Goal: Information Seeking & Learning: Learn about a topic

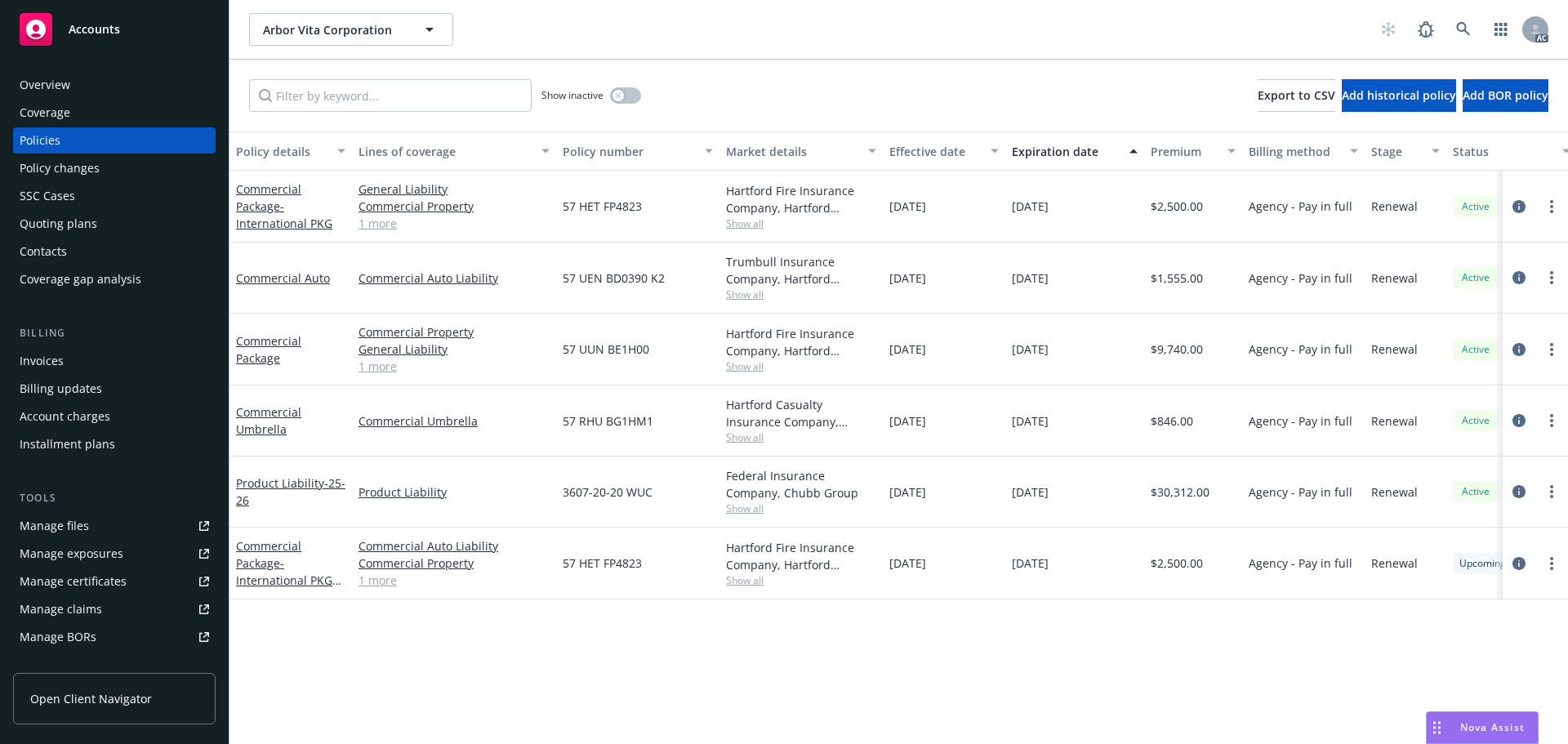
click at [742, 224] on span "Show all" at bounding box center [801, 223] width 151 height 14
click at [763, 633] on div "Policy details Lines of coverage Policy number Market details Effective date Ex…" at bounding box center [899, 438] width 1339 height 613
click at [1512, 419] on link "circleInformation" at bounding box center [1518, 420] width 20 height 20
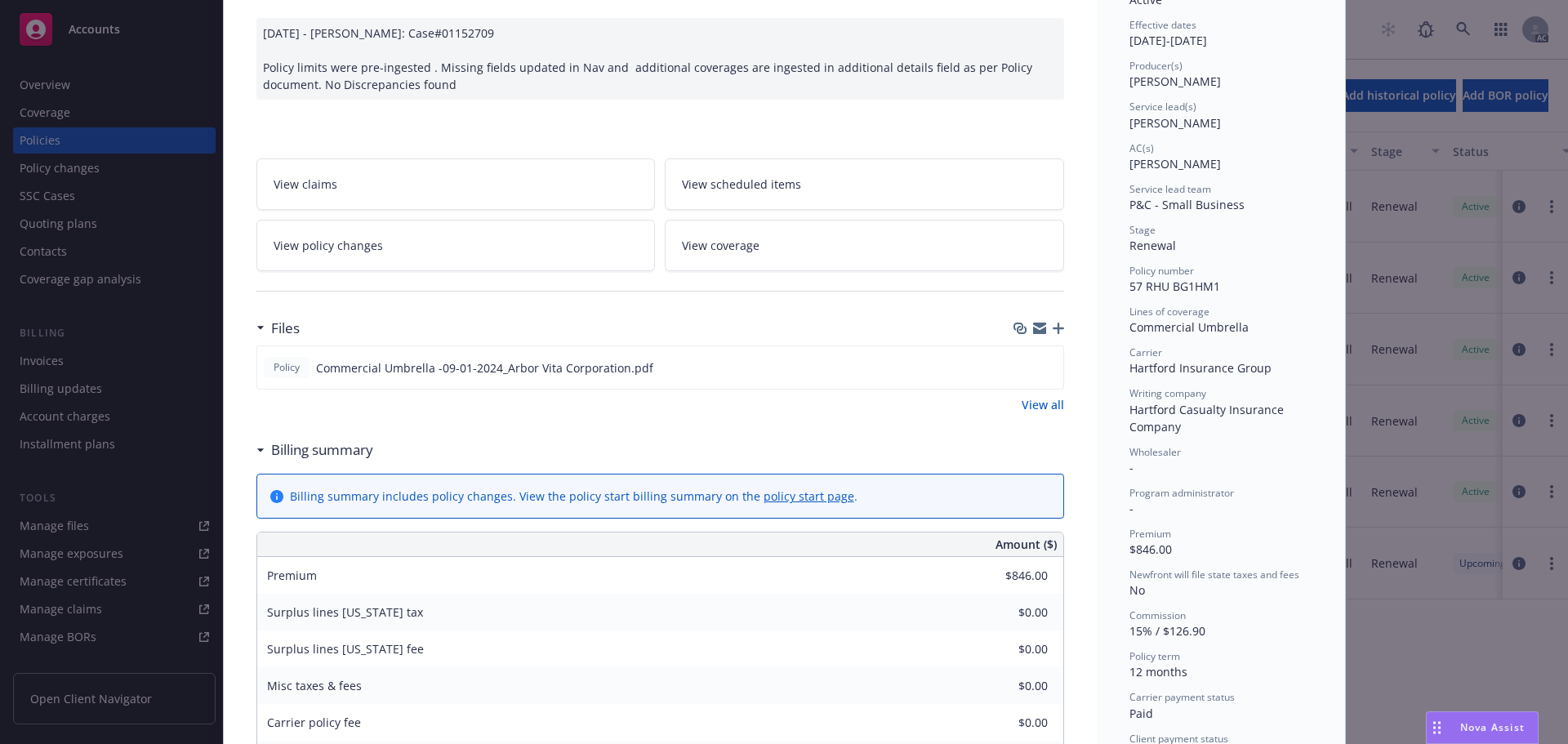
scroll to position [164, 0]
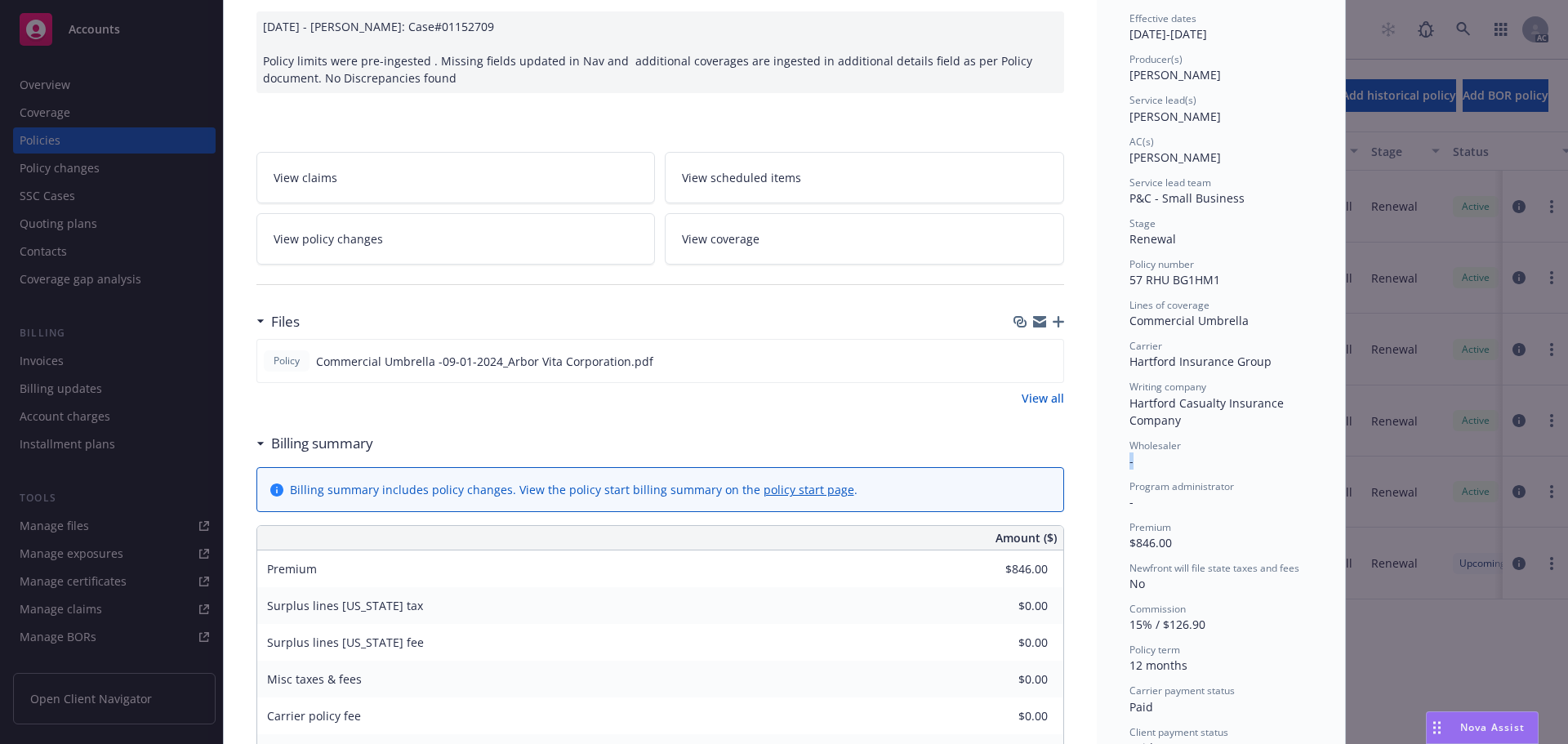
drag, startPoint x: 1148, startPoint y: 467, endPoint x: 1132, endPoint y: 503, distance: 39.4
click at [1130, 470] on div "Status Active Effective dates 09/01/2024 - 09/01/2025 Producer(s) Jeff Chenu Se…" at bounding box center [1221, 364] width 183 height 786
drag, startPoint x: 1137, startPoint y: 506, endPoint x: 1117, endPoint y: 508, distance: 20.1
click at [1171, 508] on div "Program administrator -" at bounding box center [1221, 495] width 183 height 31
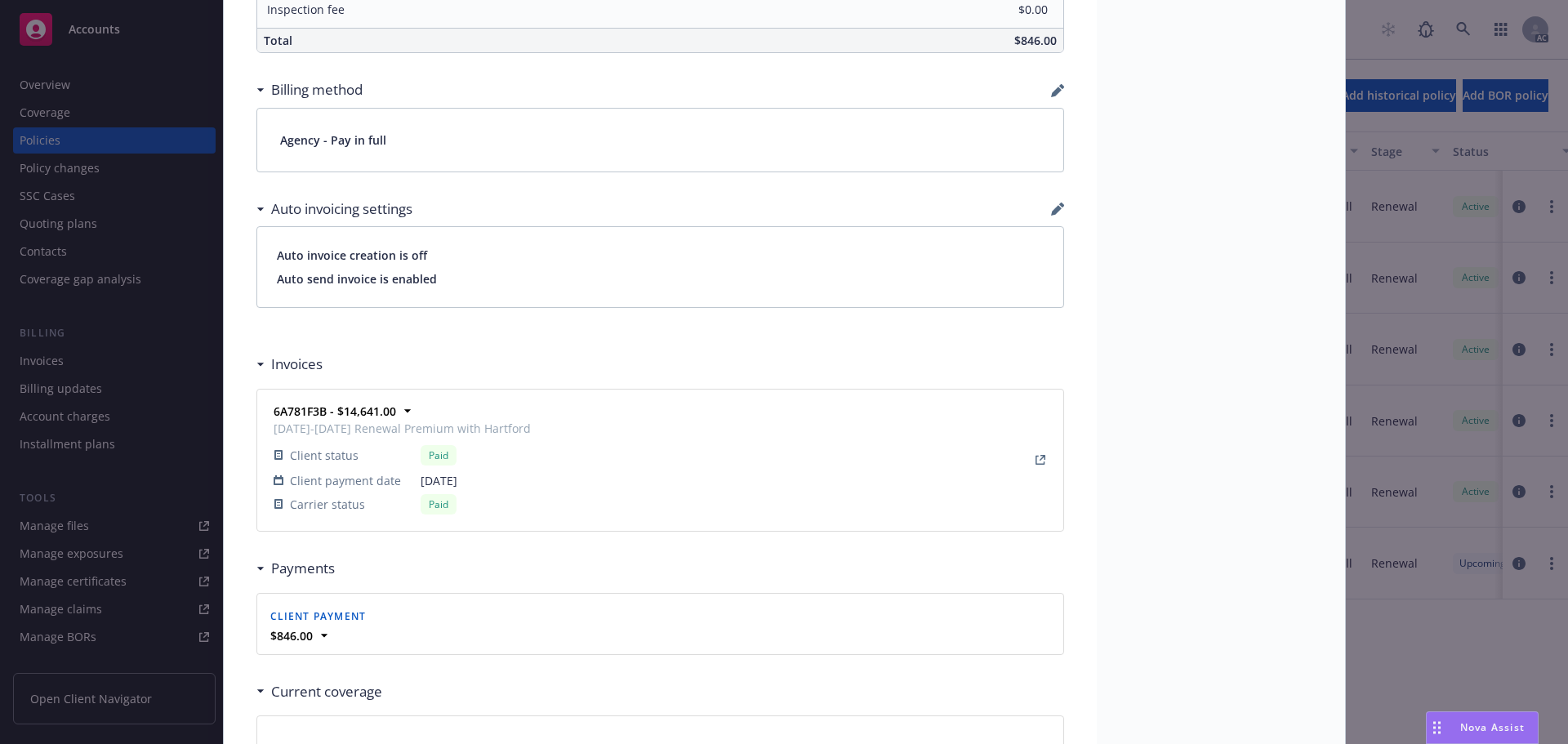
scroll to position [817, 0]
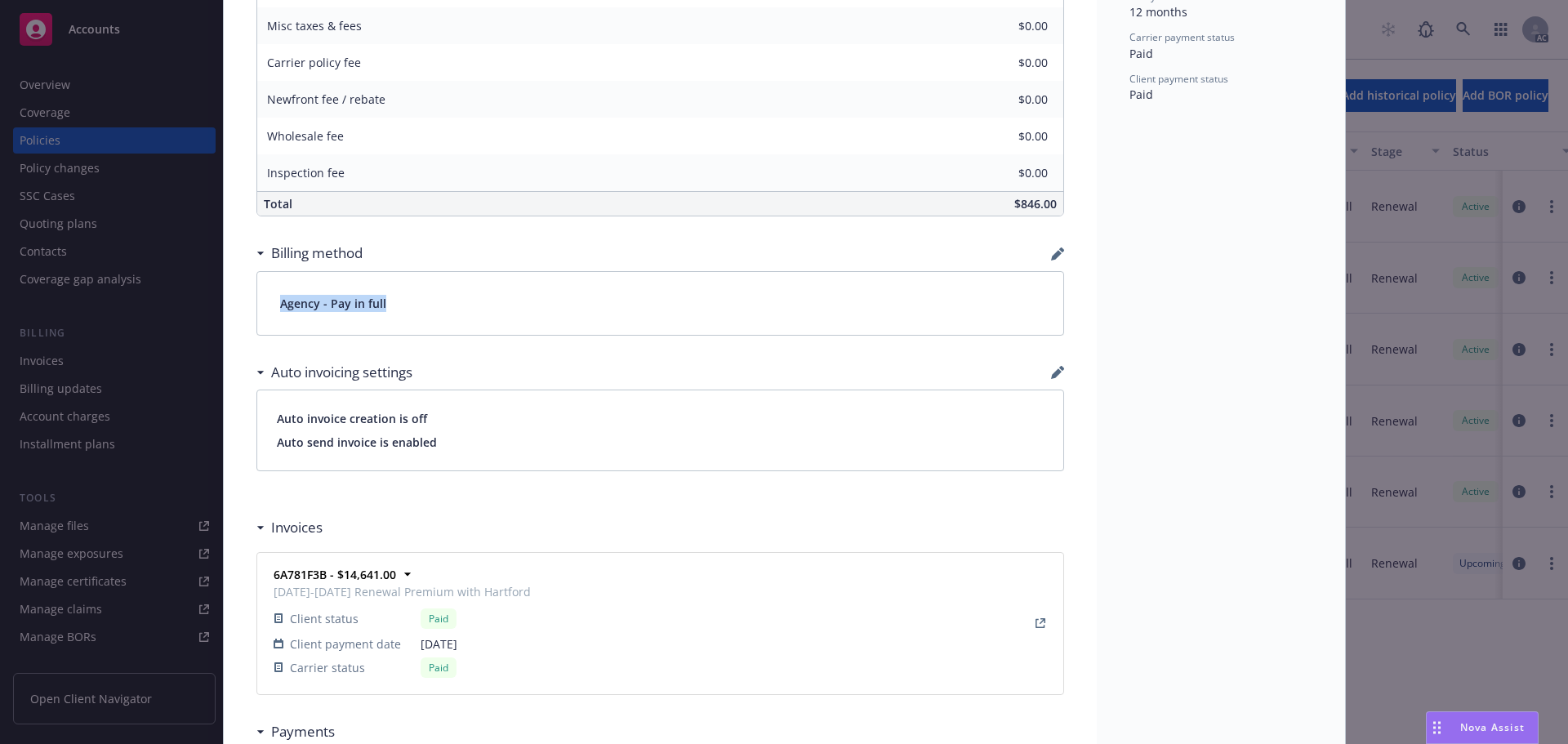
drag, startPoint x: 427, startPoint y: 310, endPoint x: 257, endPoint y: 301, distance: 170.2
click at [258, 301] on div "Agency - Pay in full" at bounding box center [661, 303] width 806 height 62
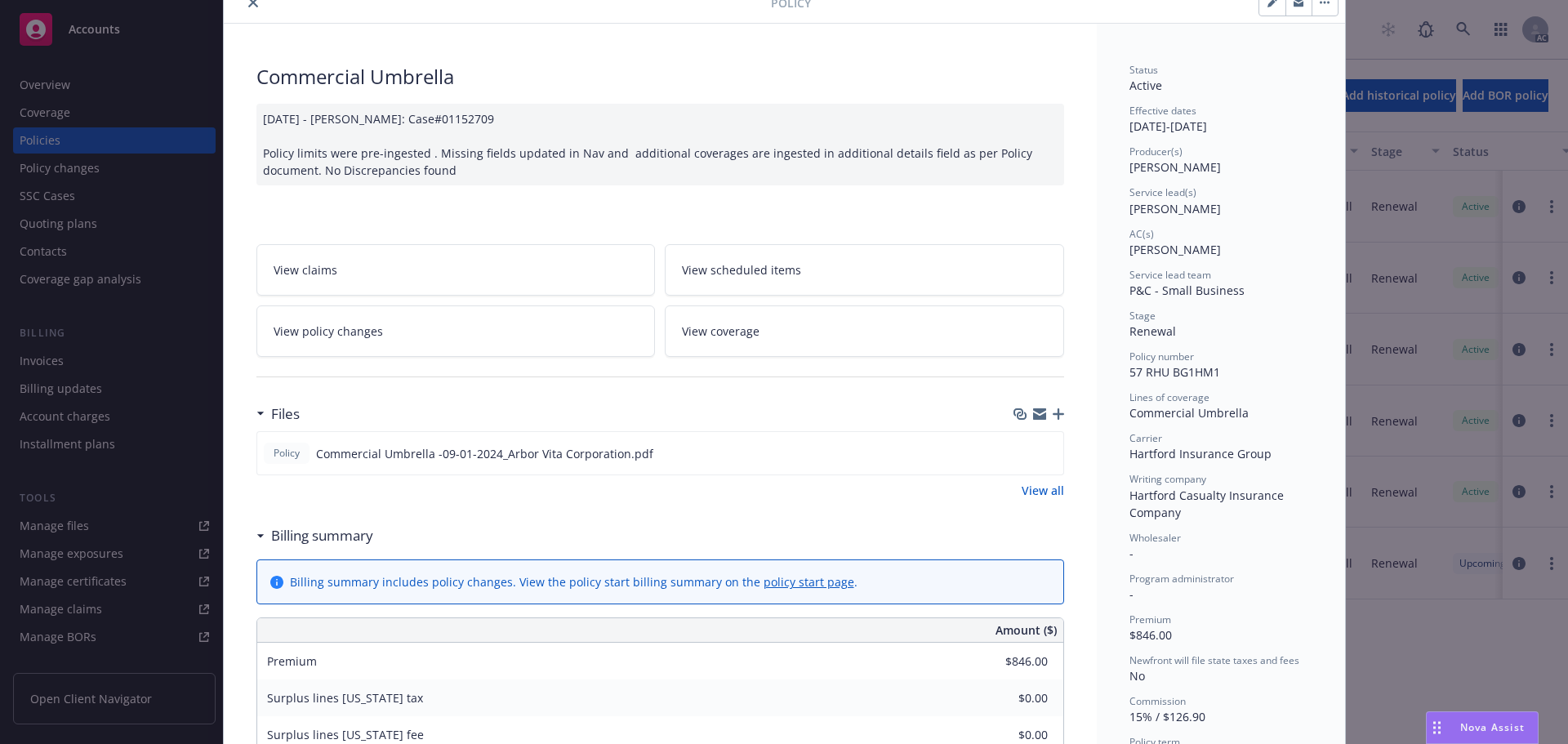
scroll to position [0, 0]
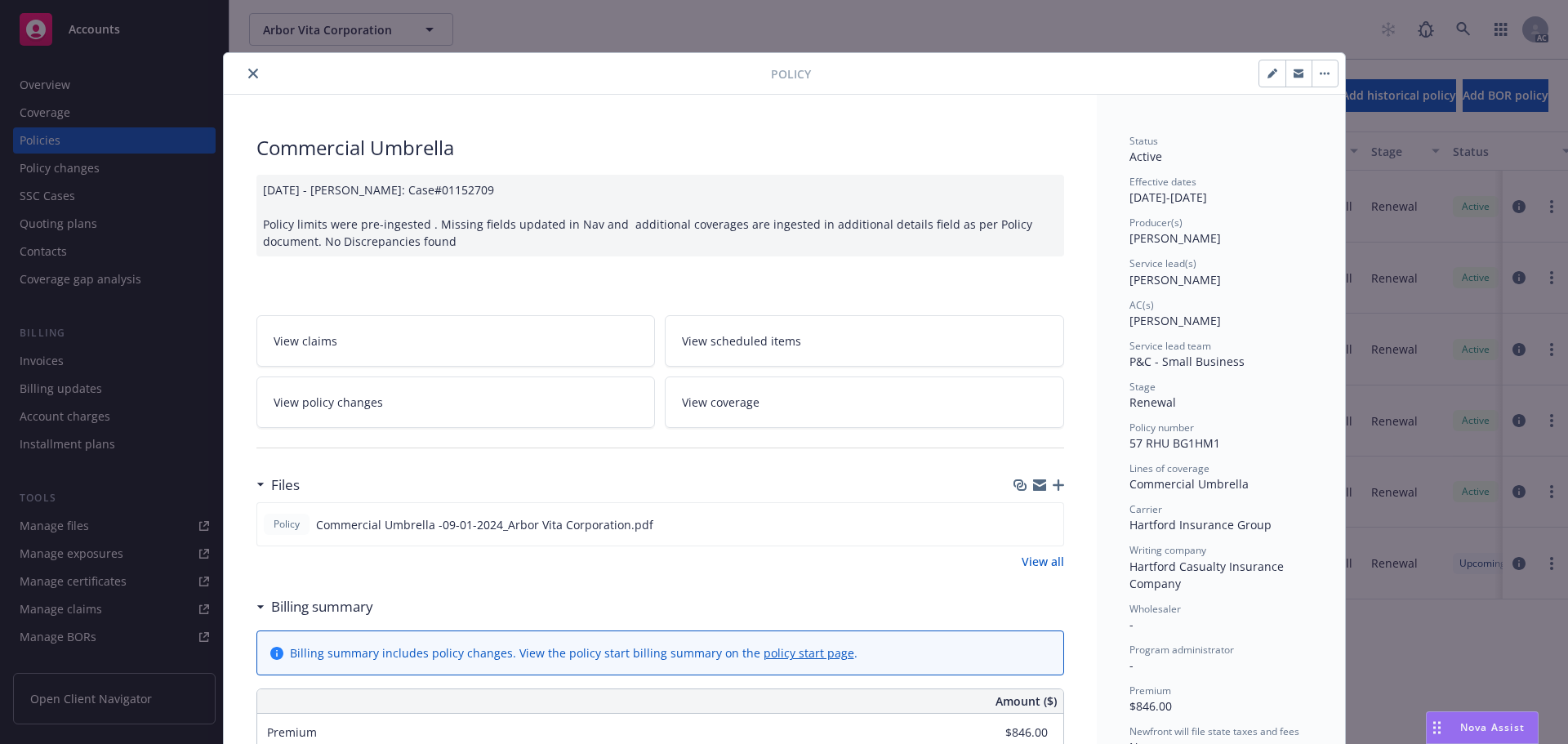
click at [246, 80] on button "close" at bounding box center [252, 73] width 20 height 20
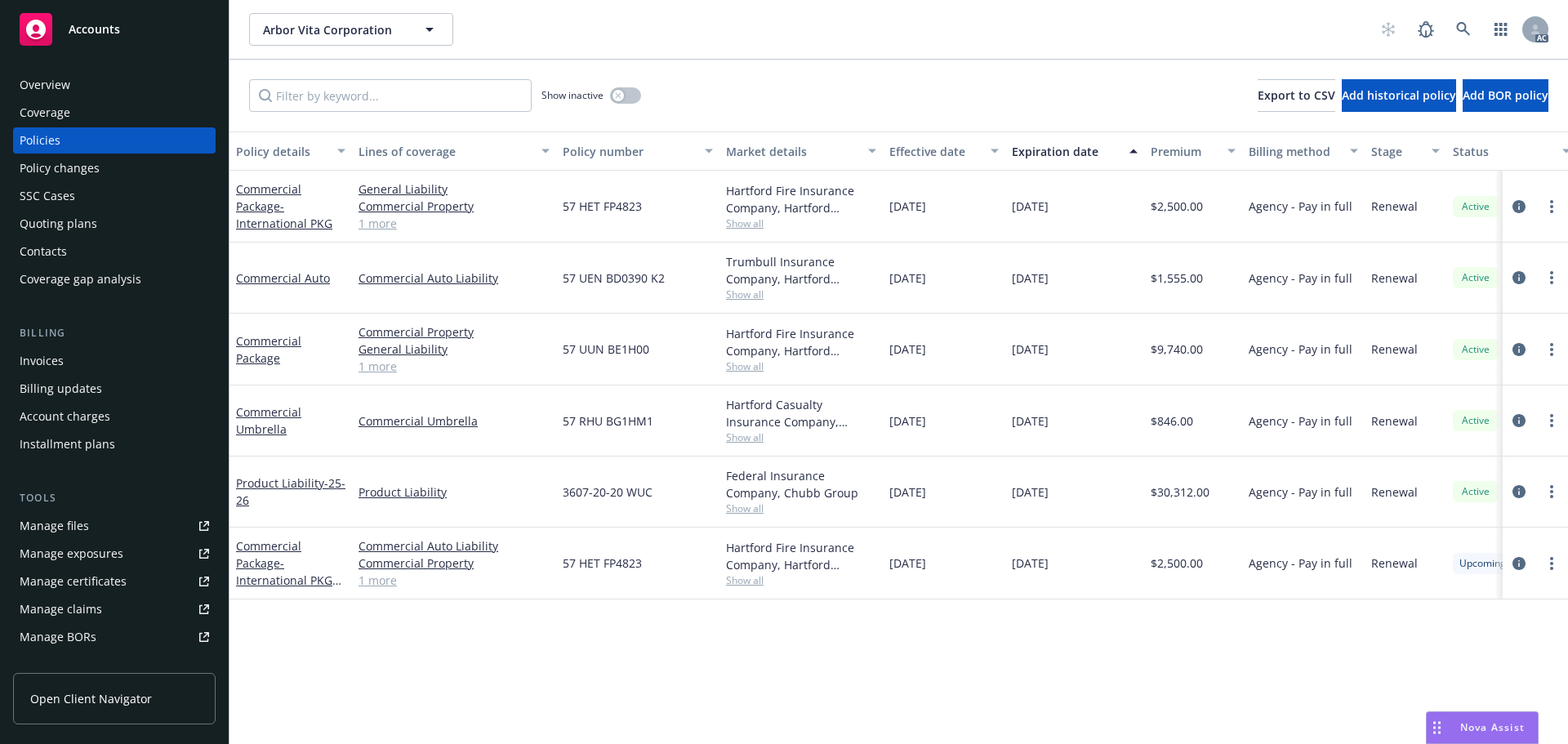
click at [738, 576] on span "Show all" at bounding box center [801, 580] width 151 height 14
drag, startPoint x: 389, startPoint y: 647, endPoint x: 339, endPoint y: 645, distance: 50.0
click at [389, 647] on div "Policy details Lines of coverage Policy number Market details Effective date Ex…" at bounding box center [899, 438] width 1339 height 613
click at [1517, 562] on icon "circleInformation" at bounding box center [1518, 563] width 13 height 13
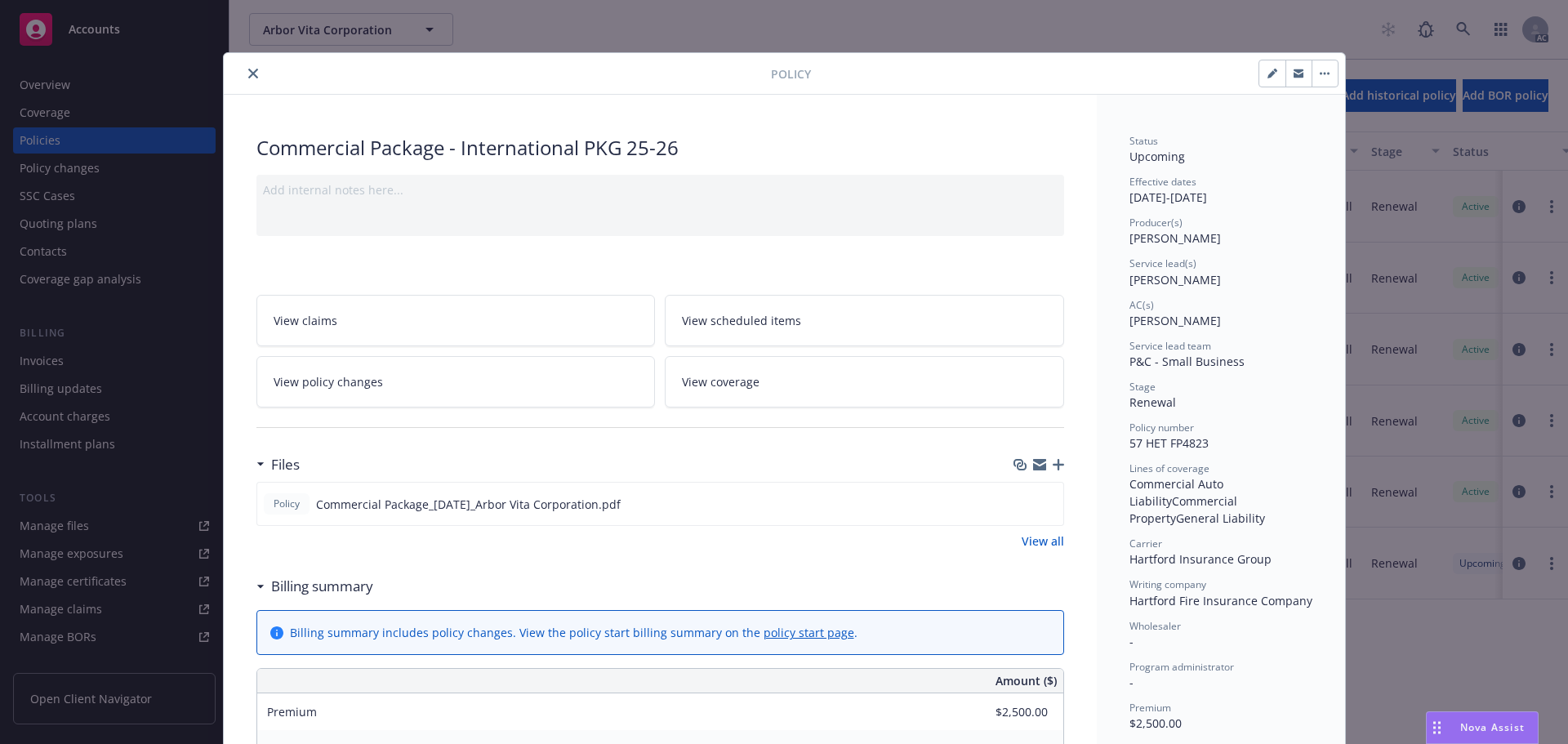
click at [249, 76] on icon "close" at bounding box center [252, 73] width 9 height 9
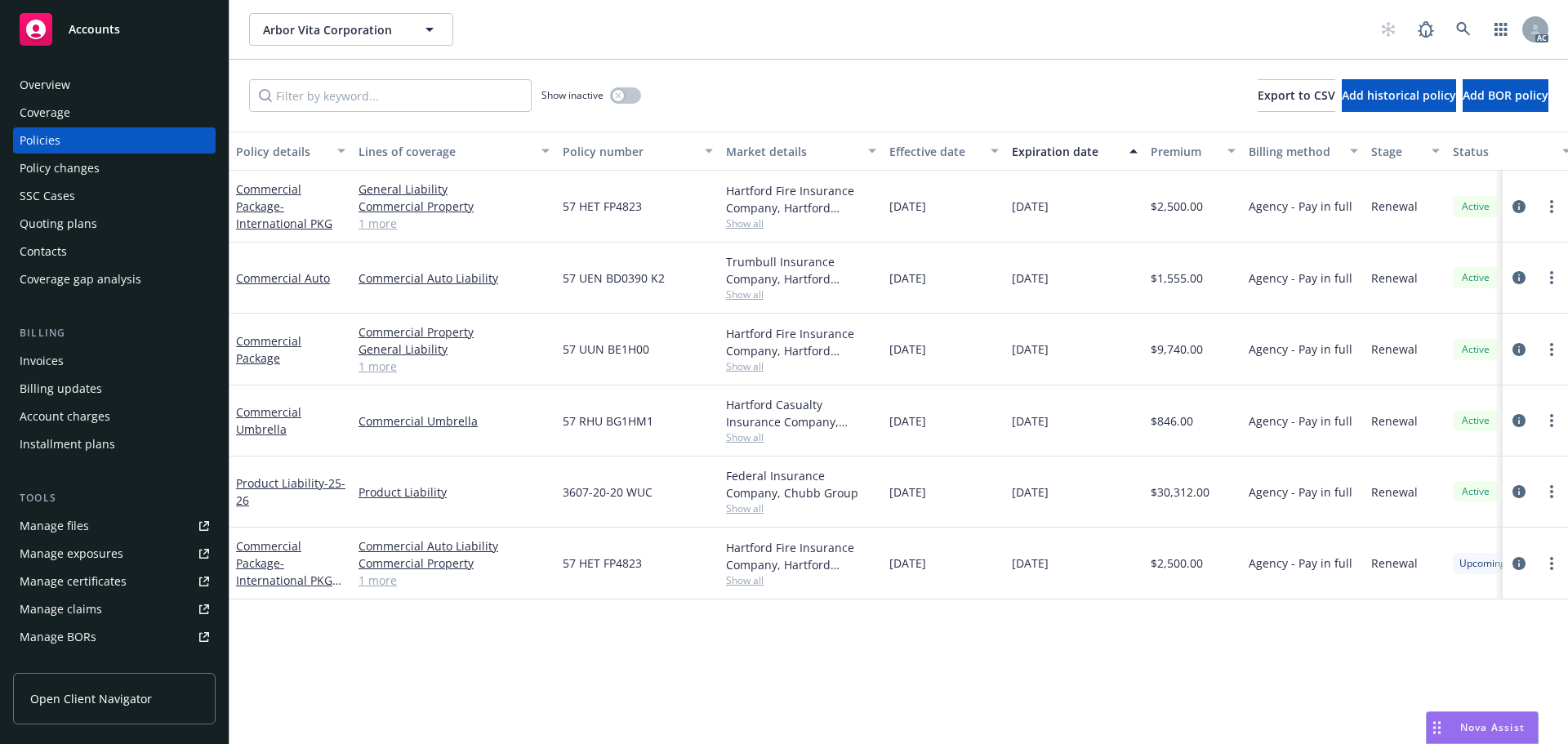
click at [745, 358] on div "Hartford Fire Insurance Company, Hartford Insurance Group" at bounding box center [801, 342] width 151 height 34
click at [751, 369] on span "Show all" at bounding box center [801, 366] width 151 height 14
click at [749, 366] on span "Show all" at bounding box center [801, 366] width 151 height 14
click at [1512, 352] on link "circleInformation" at bounding box center [1518, 349] width 20 height 20
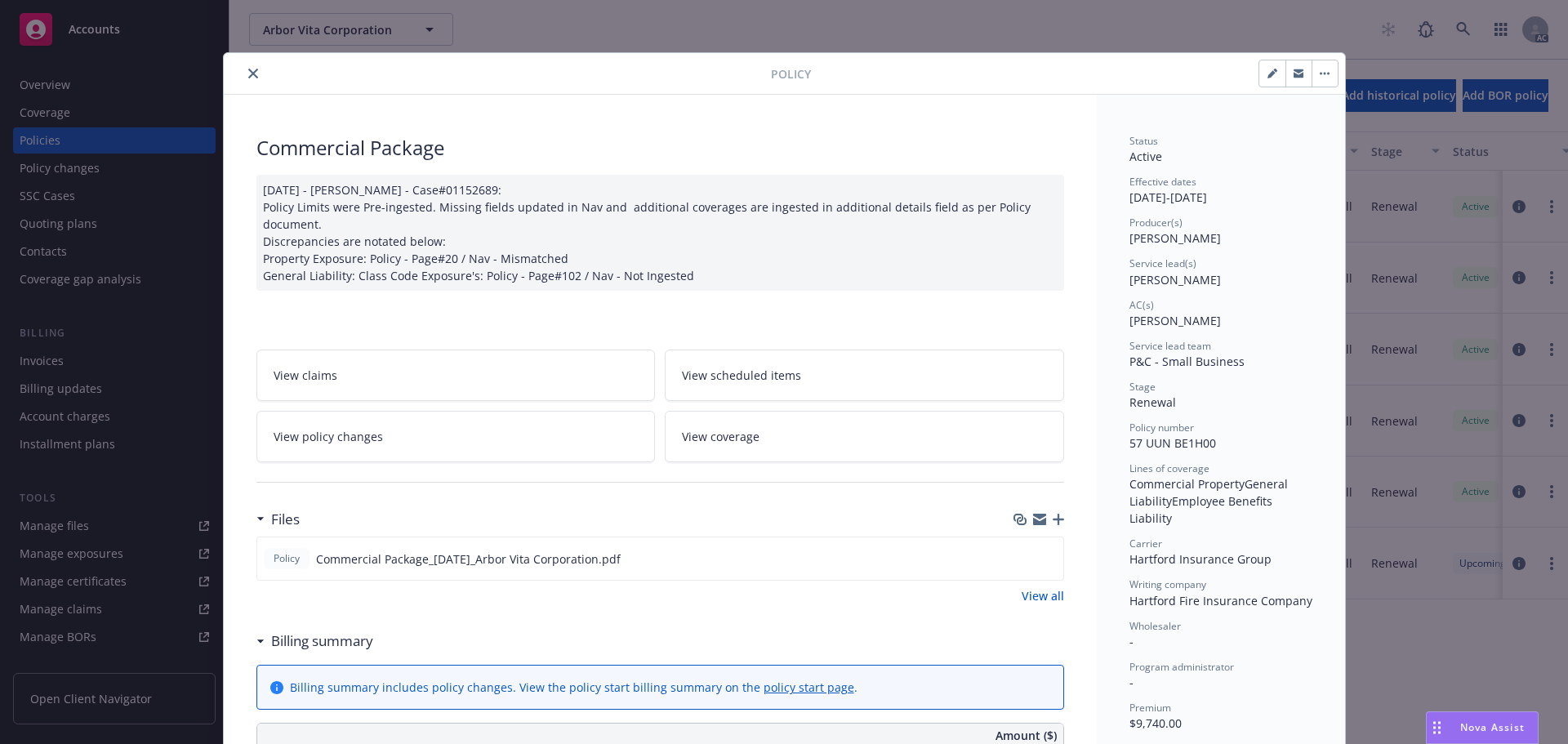
click at [245, 68] on button "close" at bounding box center [252, 73] width 20 height 20
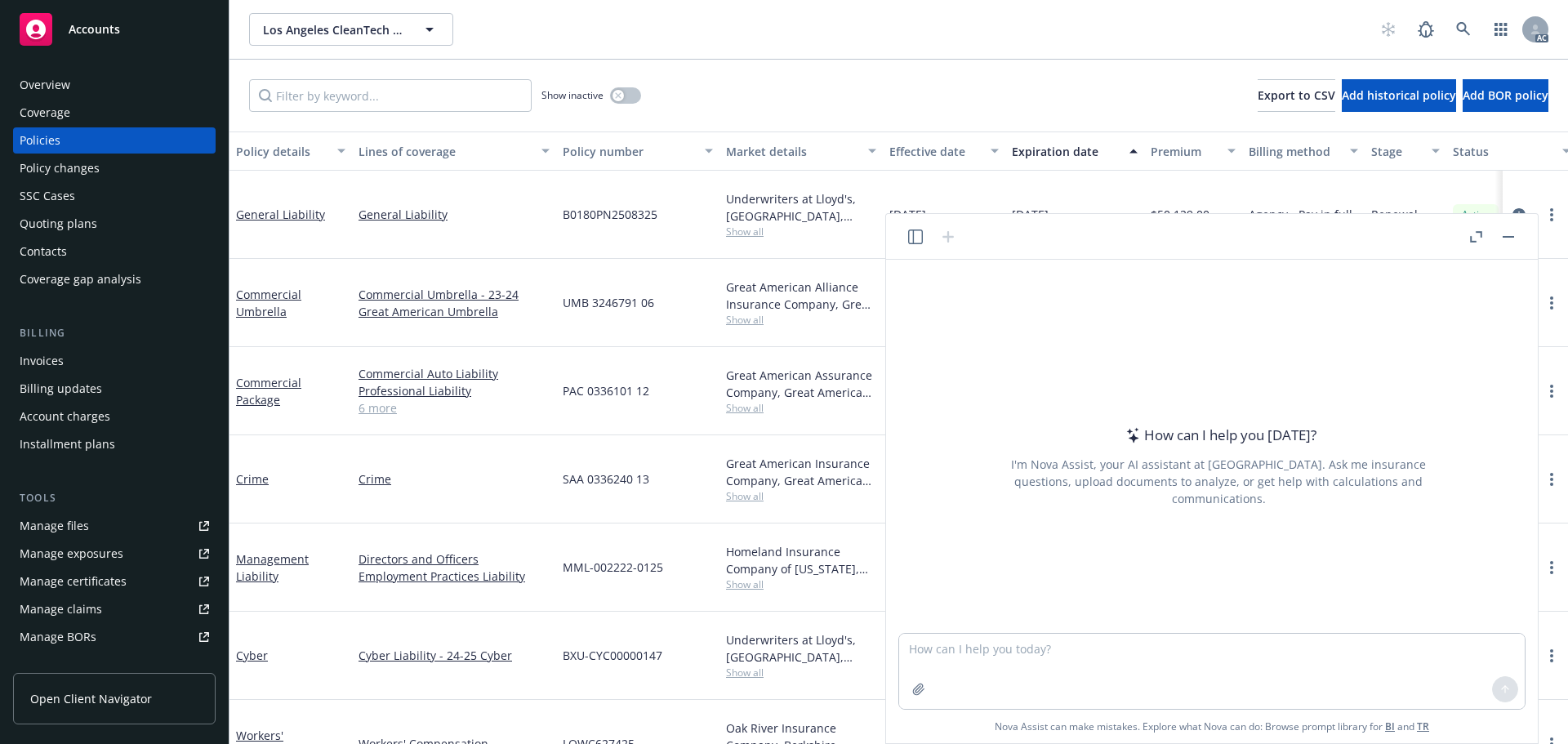
click at [1466, 232] on div at bounding box center [1492, 236] width 52 height 20
click at [1468, 233] on button "button" at bounding box center [1476, 236] width 20 height 20
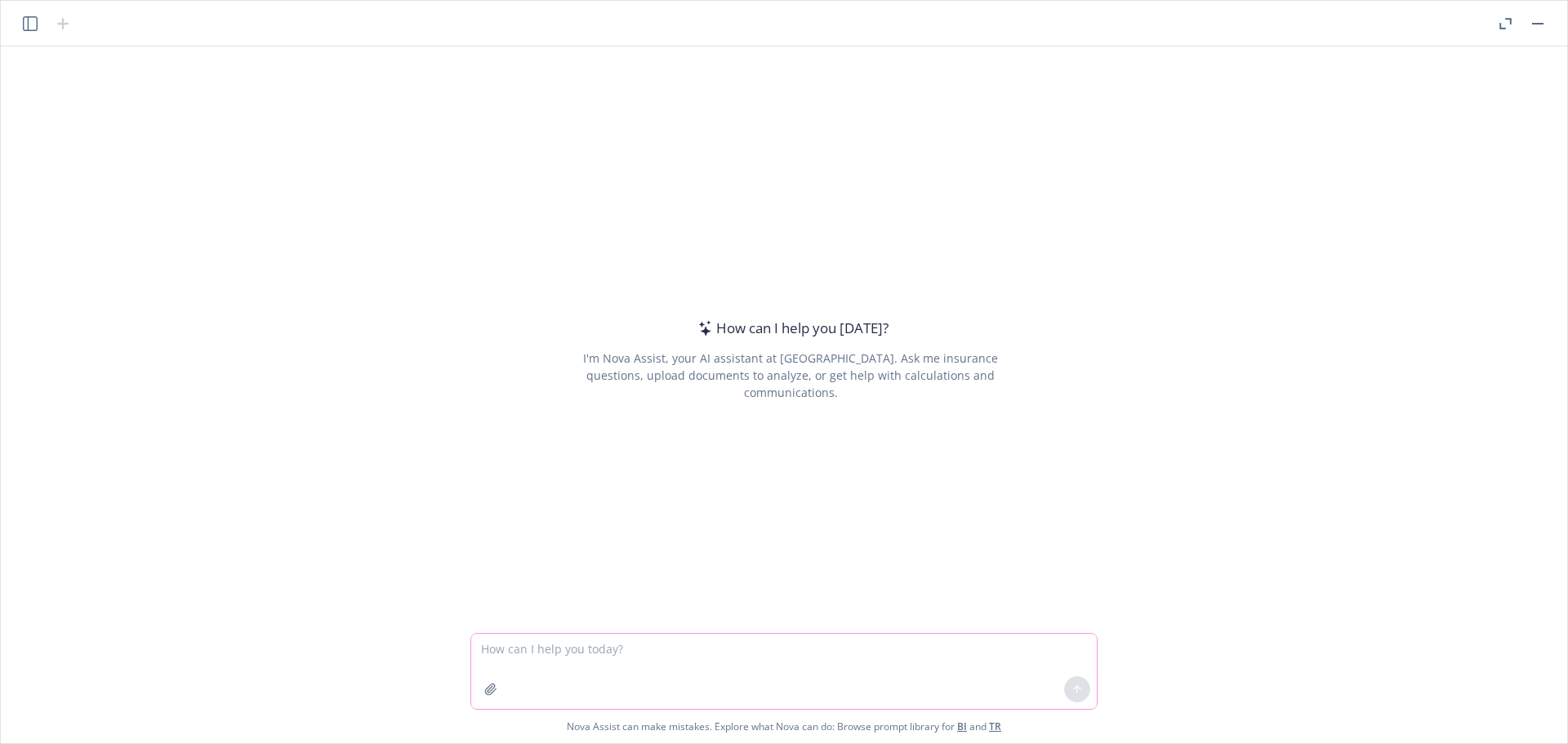
click at [493, 686] on icon "button" at bounding box center [490, 689] width 13 height 13
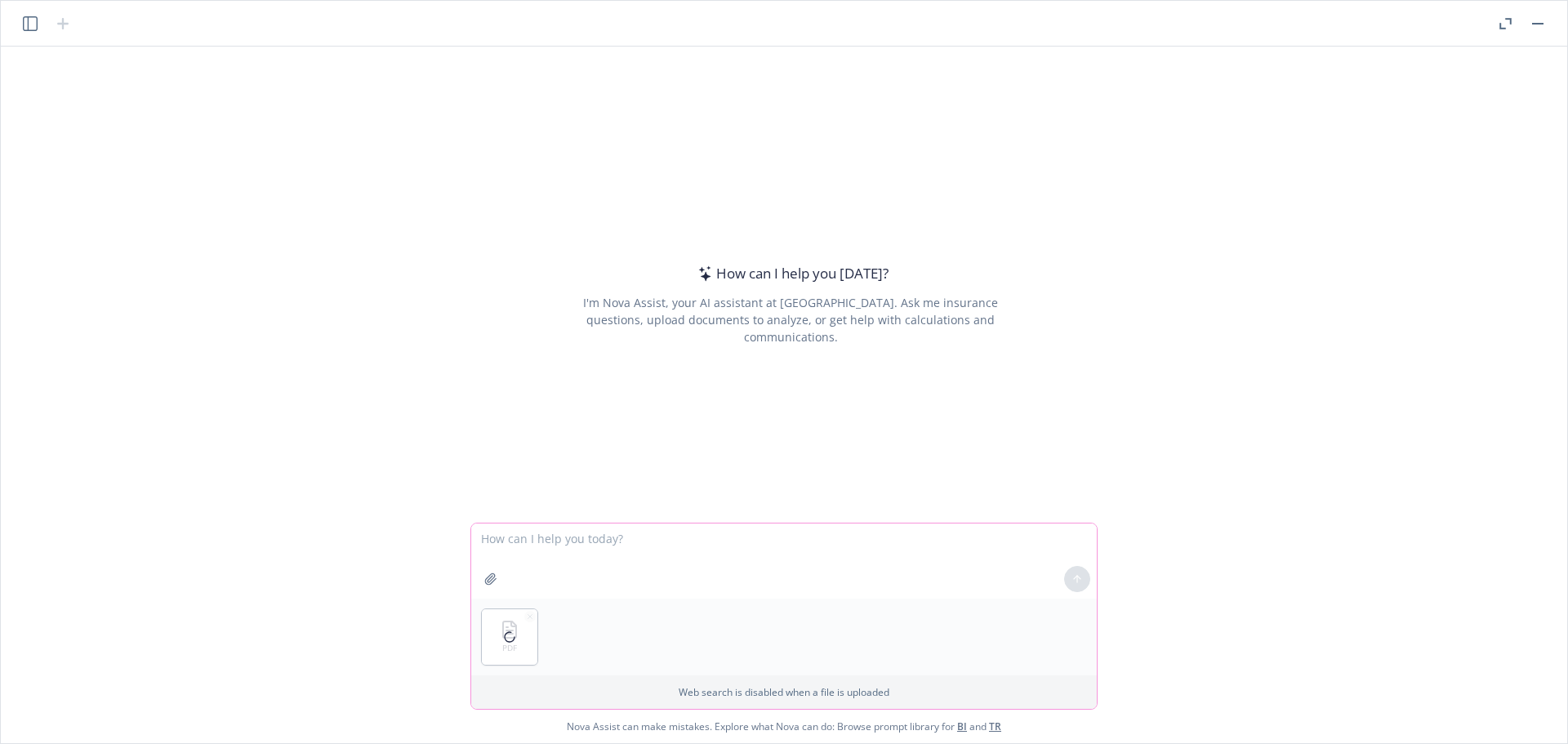
click at [596, 561] on textarea at bounding box center [784, 562] width 626 height 75
type textarea "could you please tell us the premium of this policy"
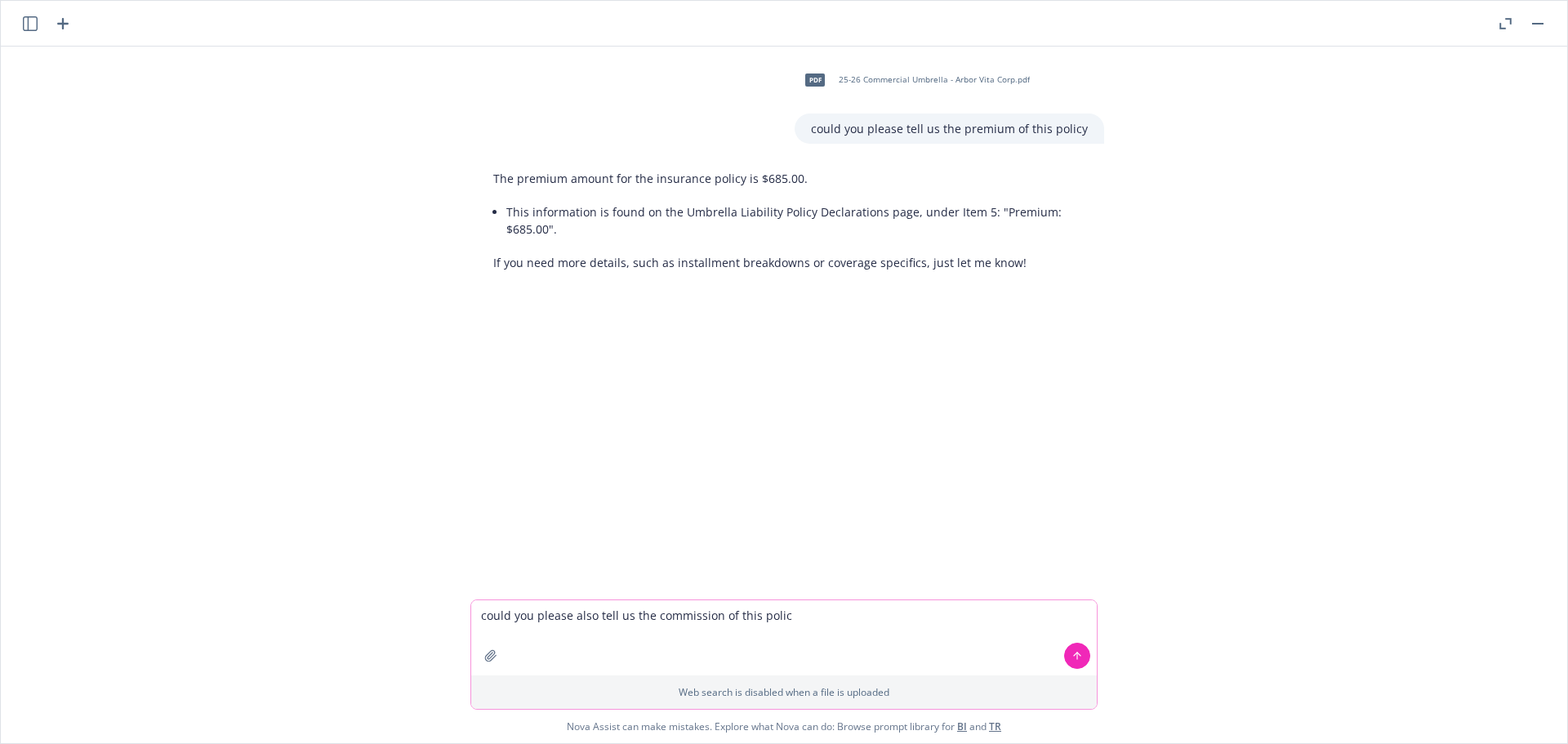
type textarea "could you please also tell us the commission of this policy"
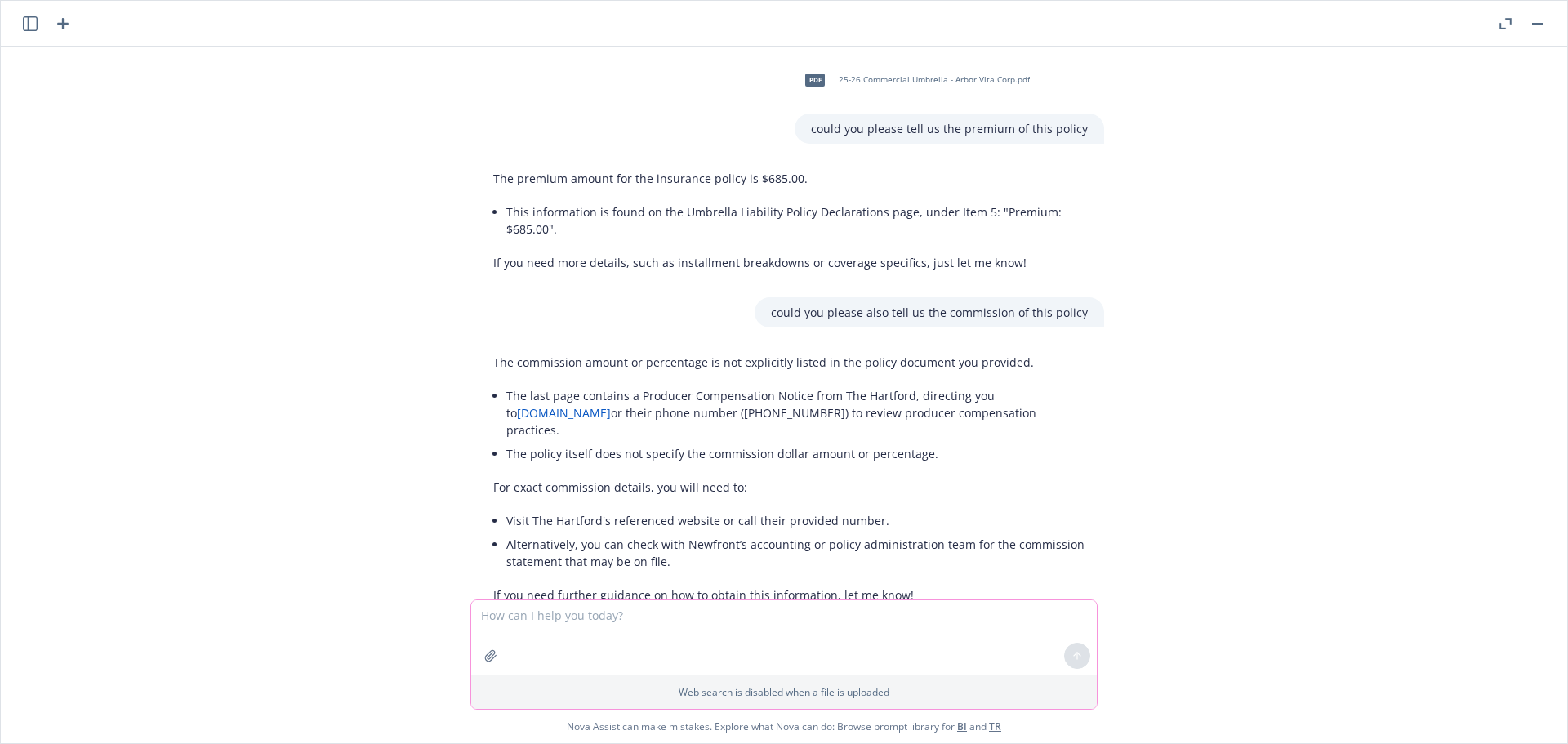
scroll to position [33, 0]
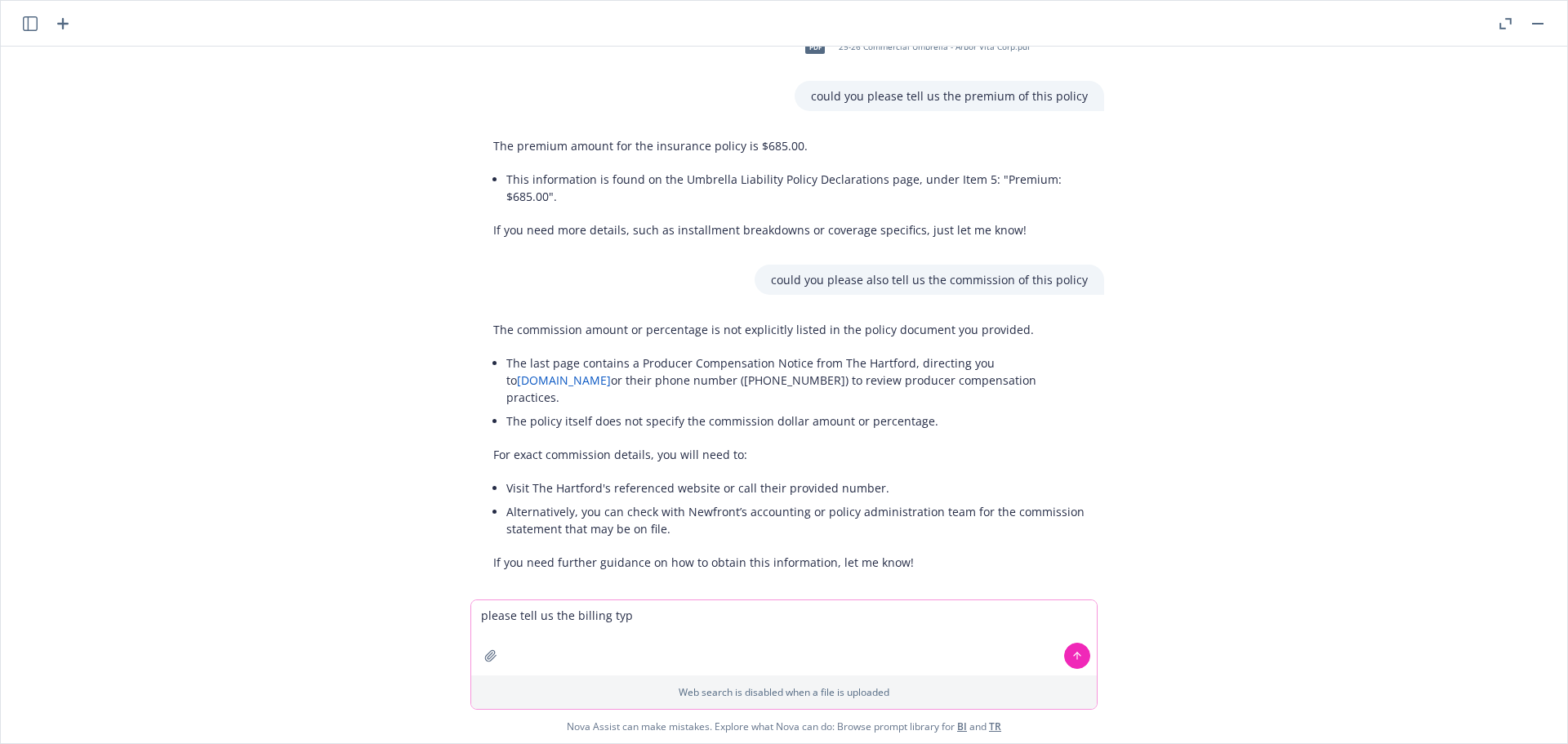
type textarea "please tell us the billing type"
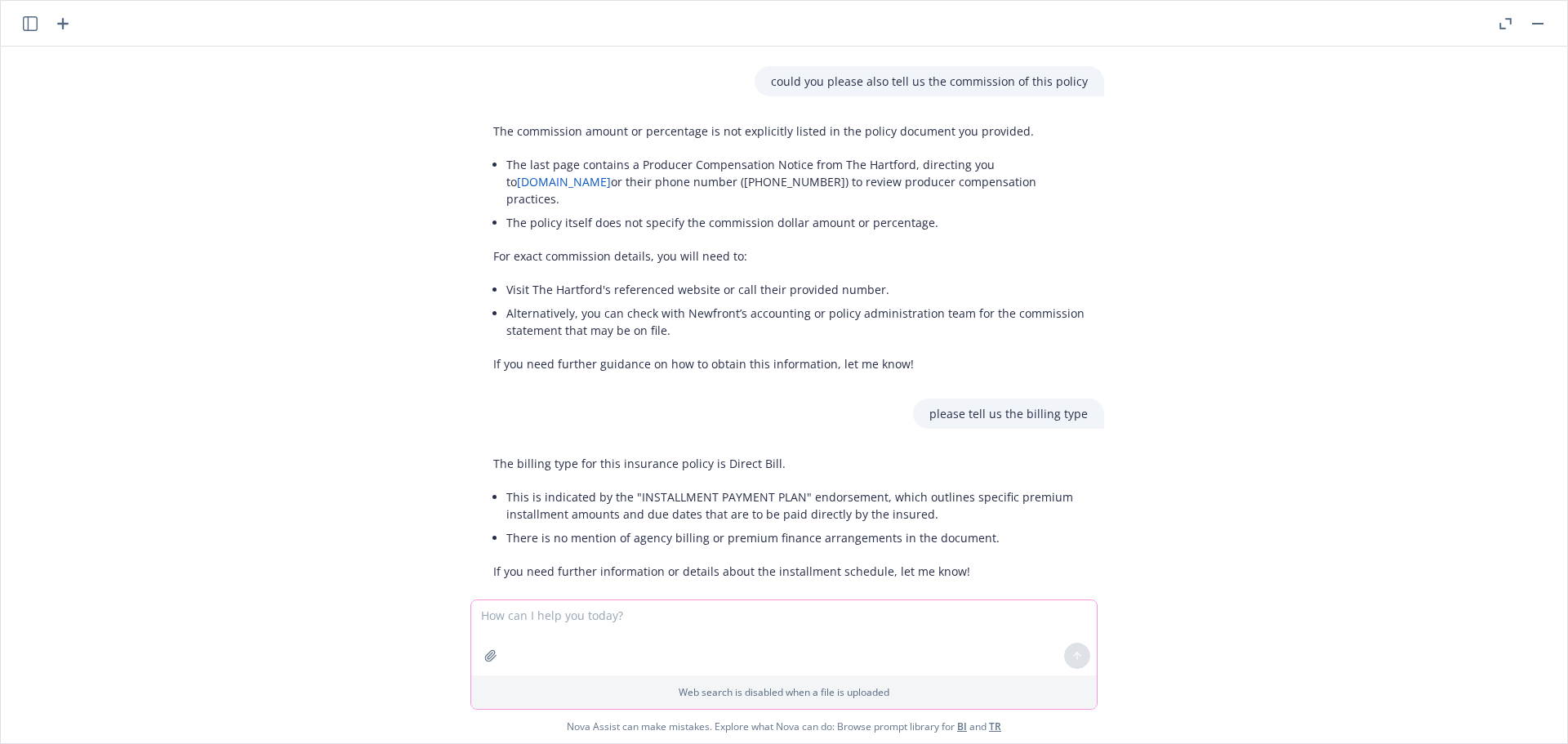
scroll to position [241, 0]
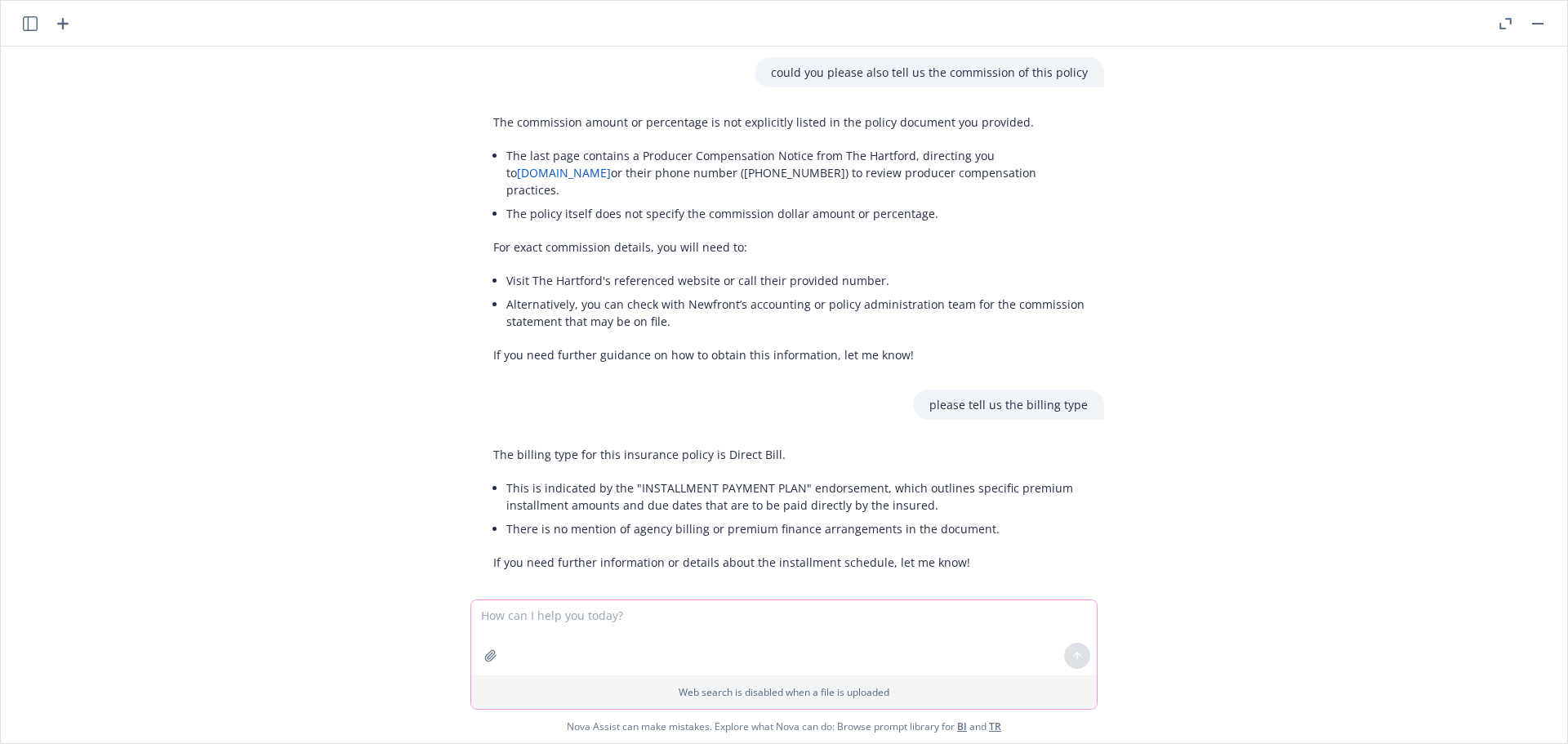
click at [496, 660] on icon "button" at bounding box center [490, 656] width 13 height 13
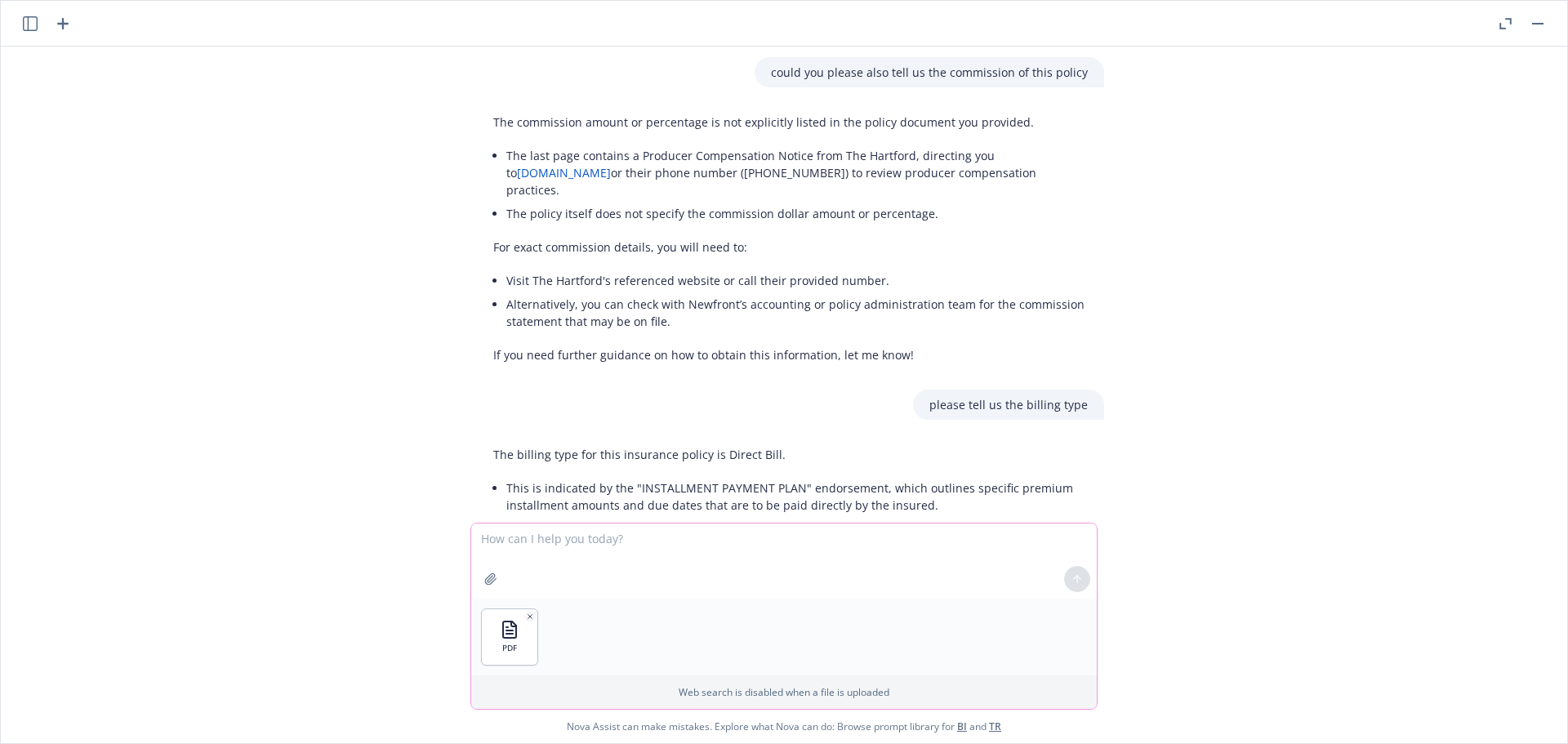
click at [551, 544] on textarea at bounding box center [784, 562] width 626 height 75
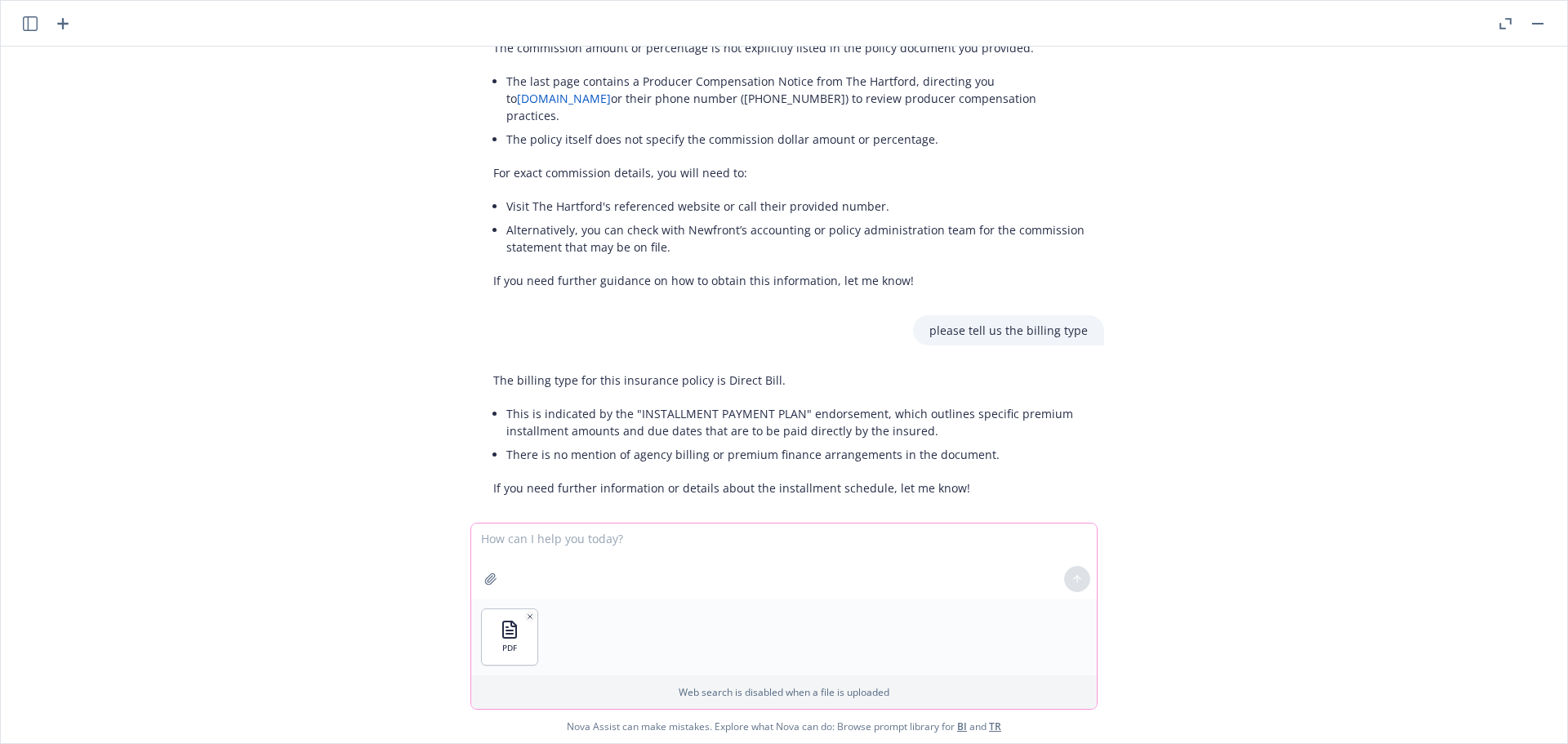
scroll to position [317, 0]
drag, startPoint x: 1090, startPoint y: 306, endPoint x: 929, endPoint y: 301, distance: 161.1
click at [929, 312] on div "please tell us the billing type" at bounding box center [1008, 327] width 191 height 30
copy p "please tell us the billing type"
click at [536, 535] on textarea at bounding box center [784, 562] width 626 height 75
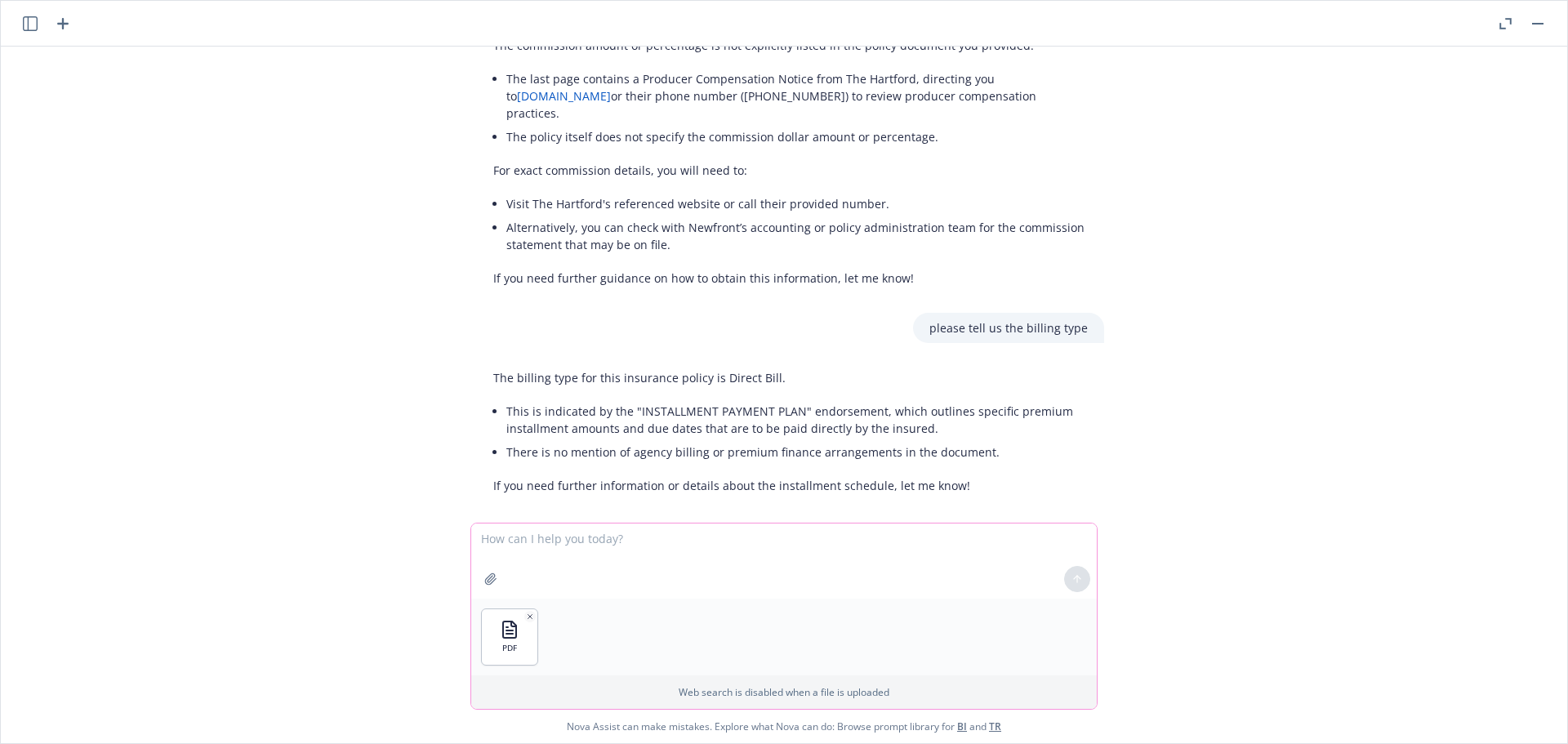
paste textarea "please tell us the billing type"
type textarea "please tell us the billing type"
click at [1084, 587] on button at bounding box center [1077, 579] width 27 height 27
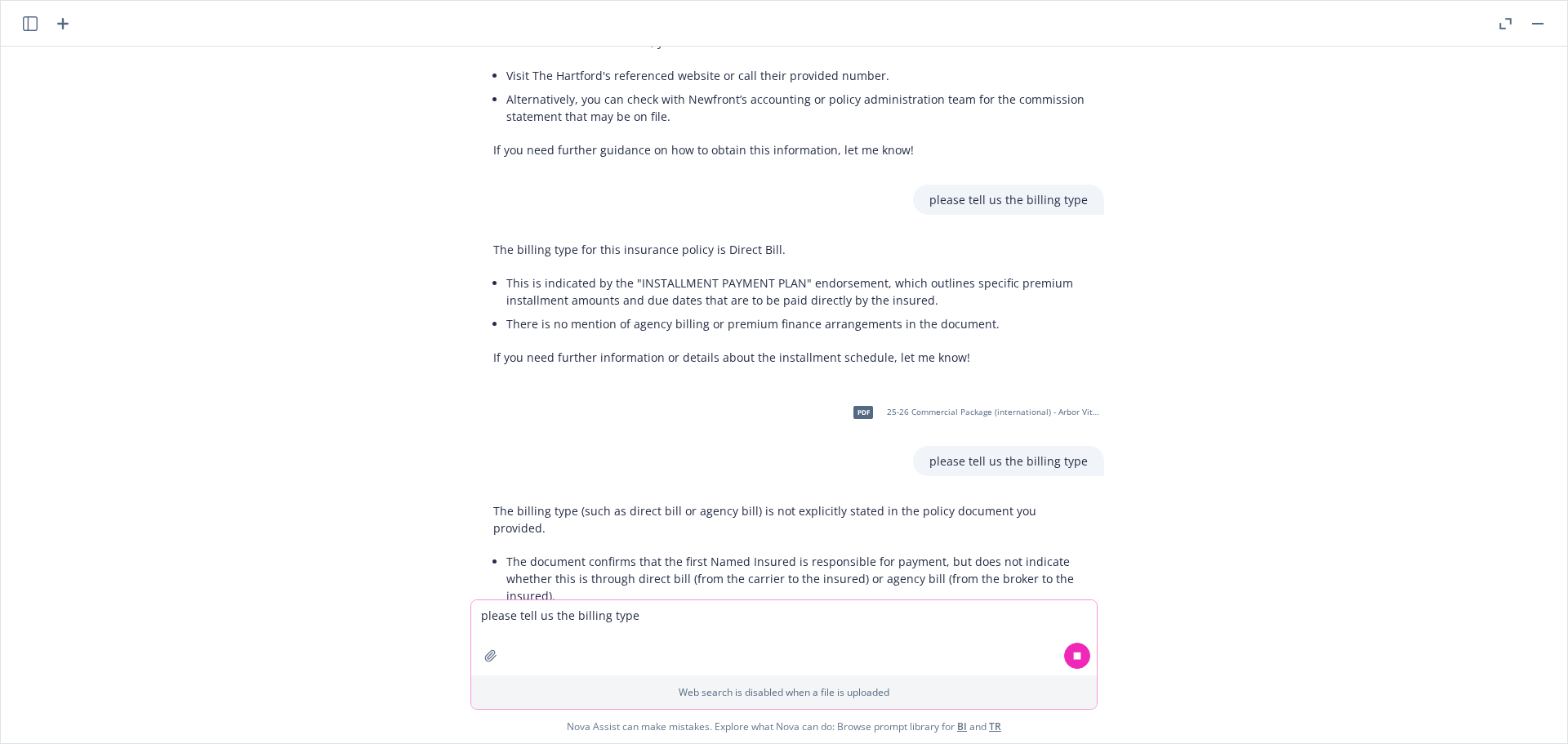
scroll to position [617, 0]
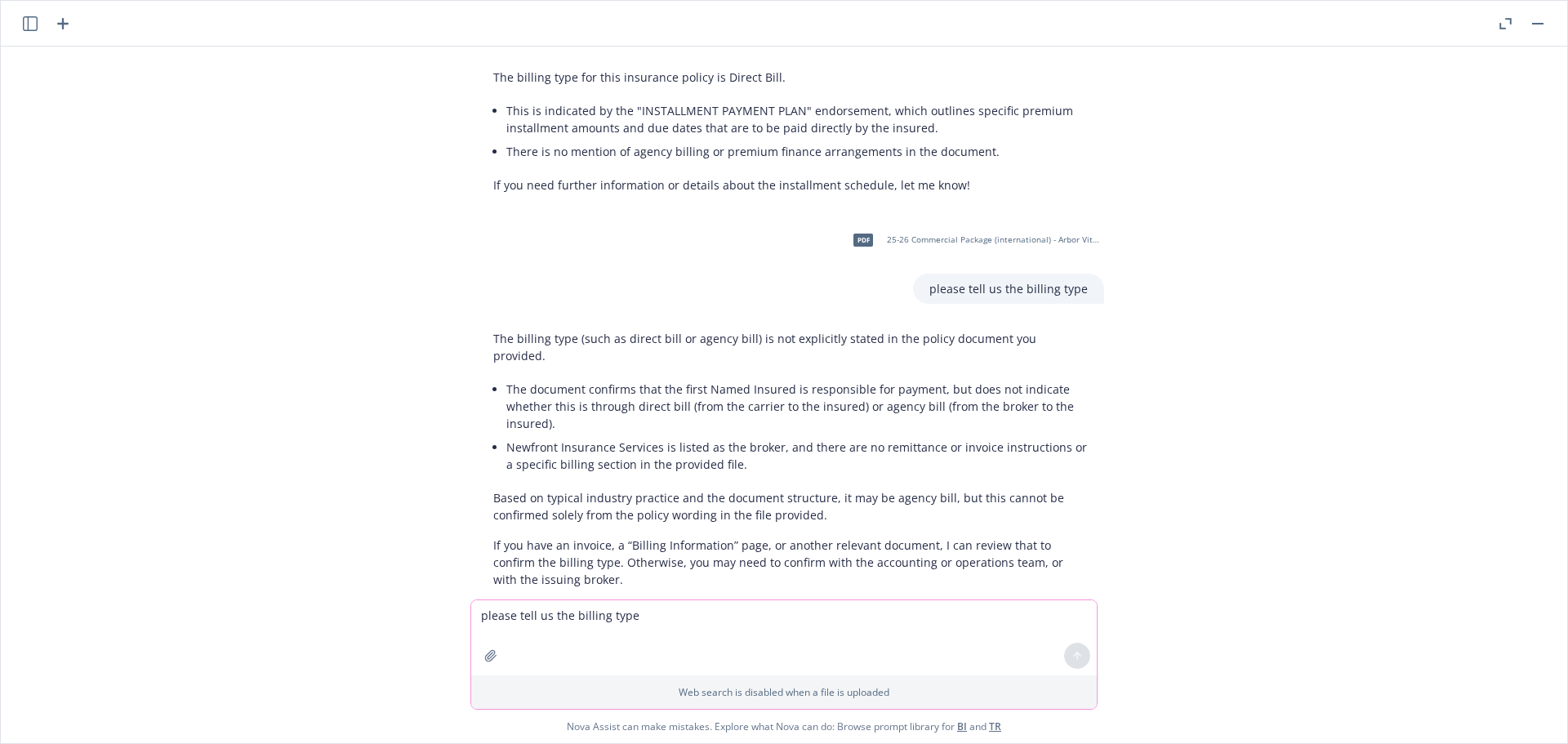
click at [485, 652] on icon "button" at bounding box center [490, 656] width 13 height 13
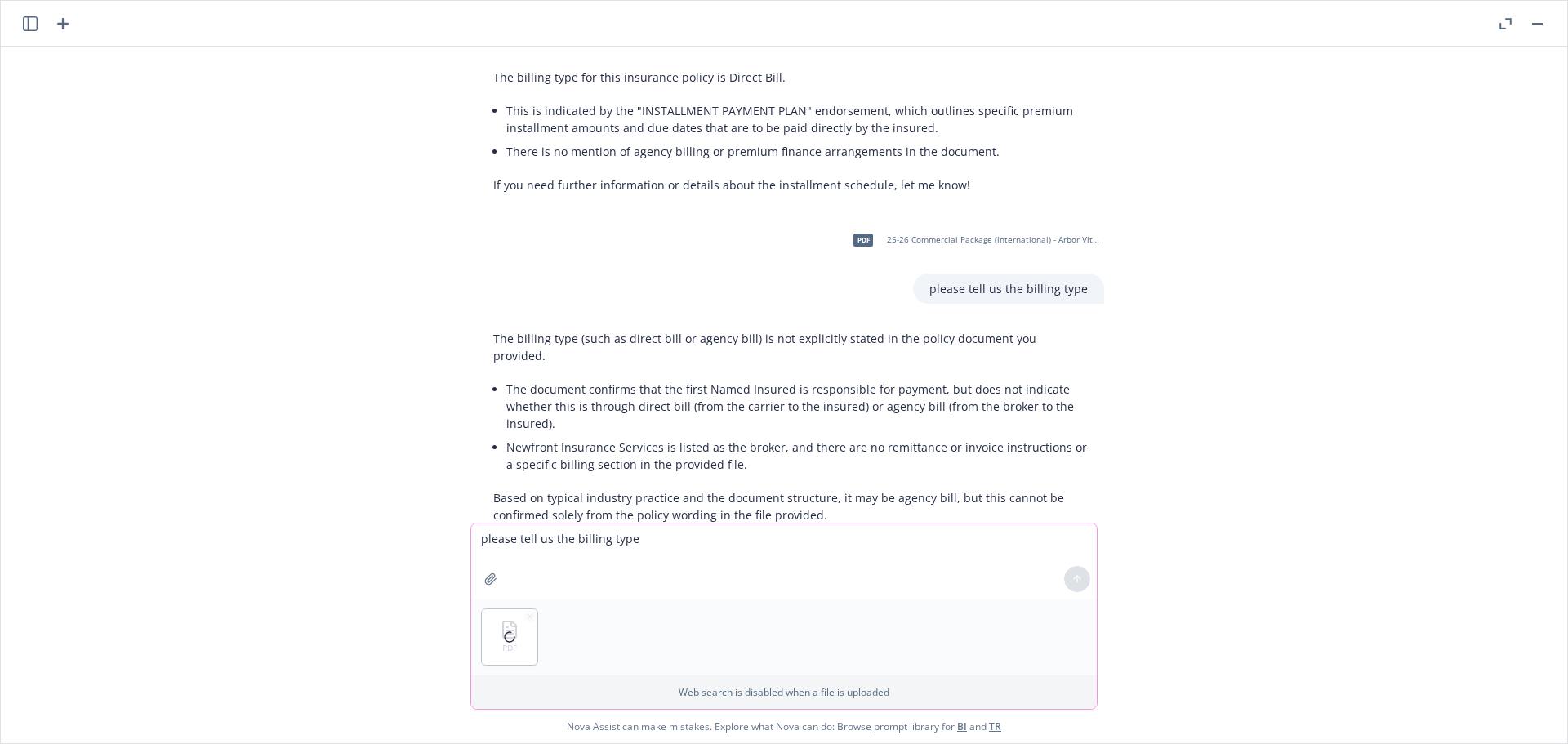
click at [591, 558] on textarea "please tell us the billing type" at bounding box center [784, 562] width 626 height 75
type textarea "please tell us the writing company, premium detail, commission, billing type."
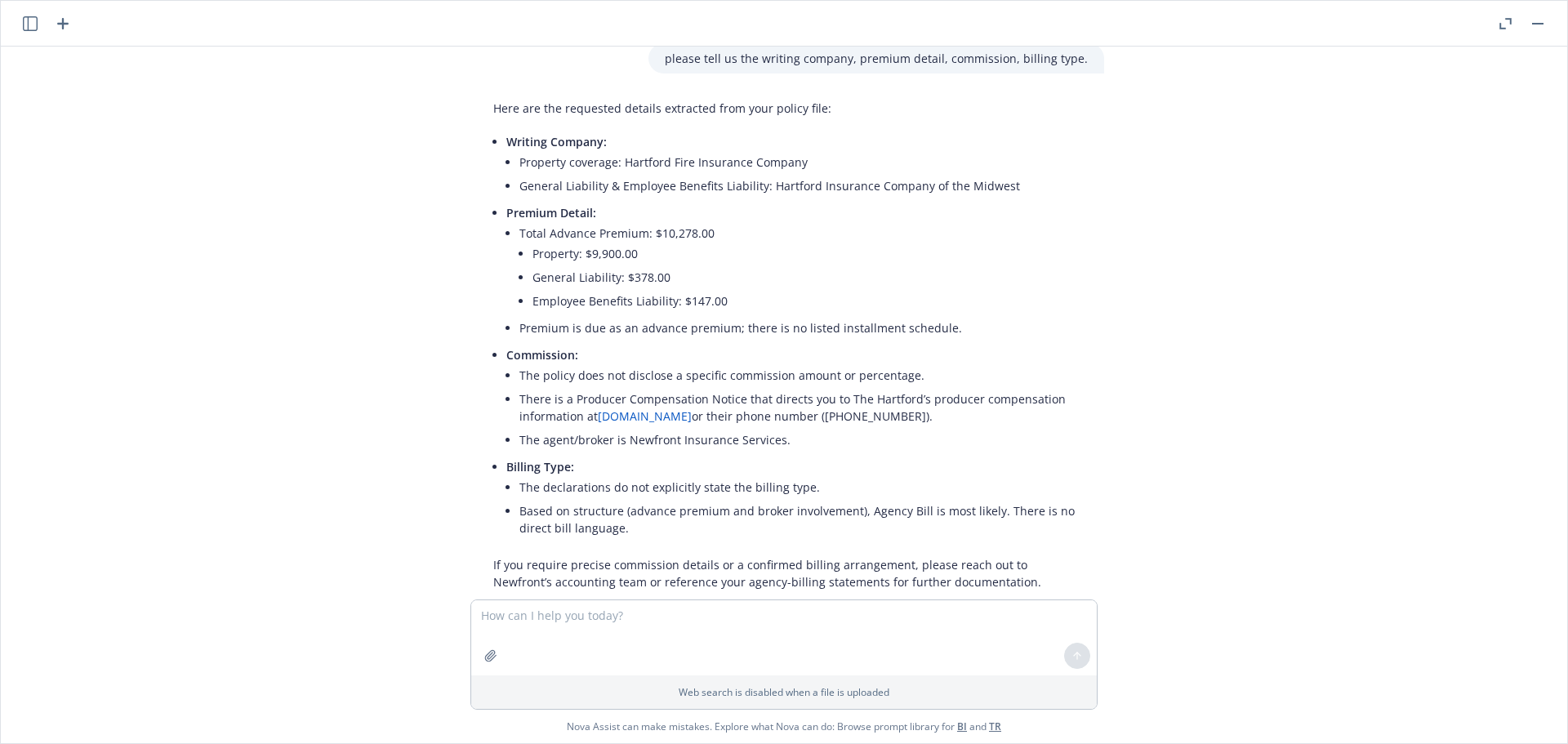
scroll to position [1275, 0]
